Goal: Navigation & Orientation: Find specific page/section

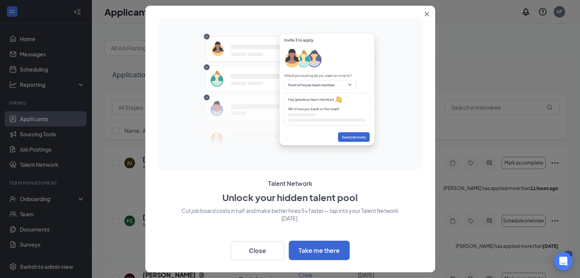
click at [425, 13] on icon "Close" at bounding box center [426, 14] width 4 height 4
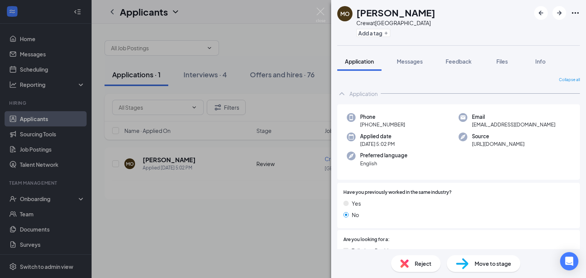
click at [274, 184] on div "MO [PERSON_NAME] Crew at [GEOGRAPHIC_DATA] Add a tag Application Messages Feedb…" at bounding box center [293, 139] width 586 height 278
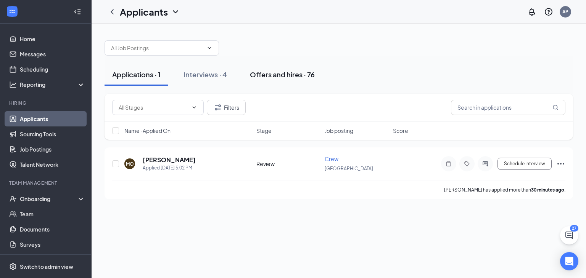
click at [268, 76] on div "Offers and hires · 76" at bounding box center [282, 75] width 65 height 10
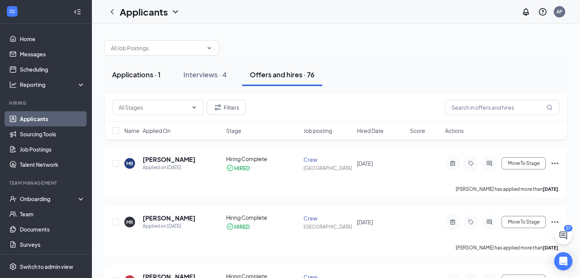
click at [146, 73] on div "Applications · 1" at bounding box center [136, 75] width 48 height 10
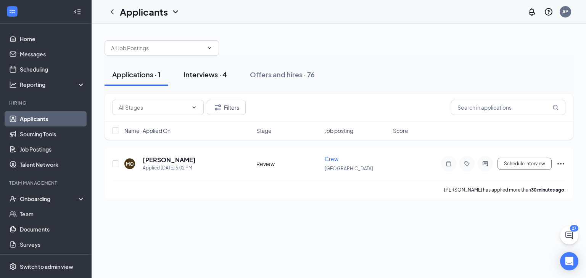
click at [192, 72] on div "Interviews · 4" at bounding box center [204, 75] width 43 height 10
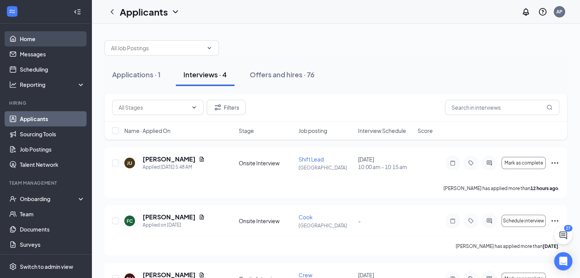
click at [20, 42] on link "Home" at bounding box center [52, 38] width 65 height 15
